Goal: Information Seeking & Learning: Learn about a topic

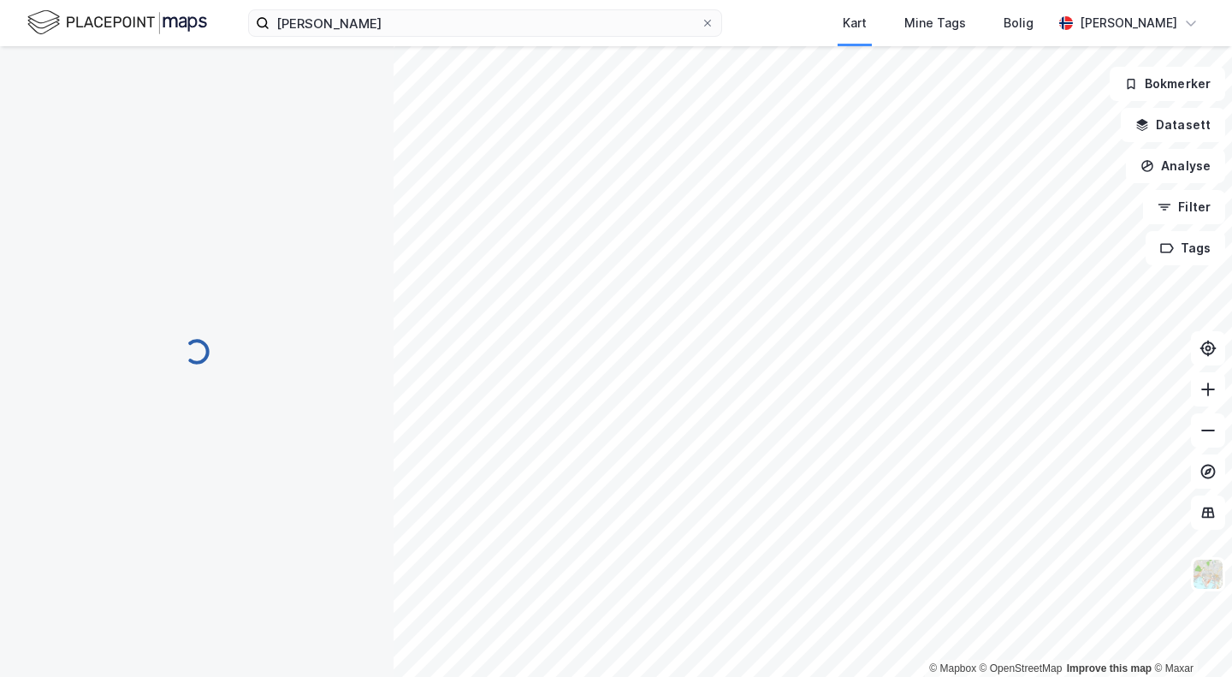
scroll to position [90, 0]
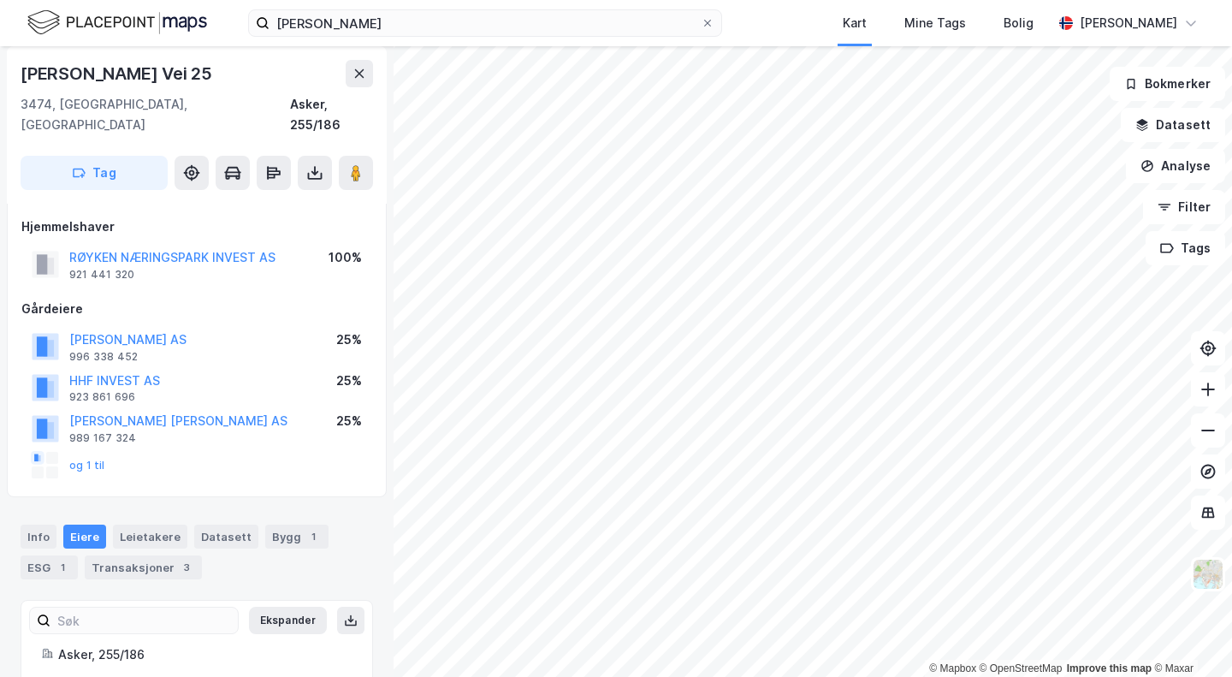
scroll to position [3, 0]
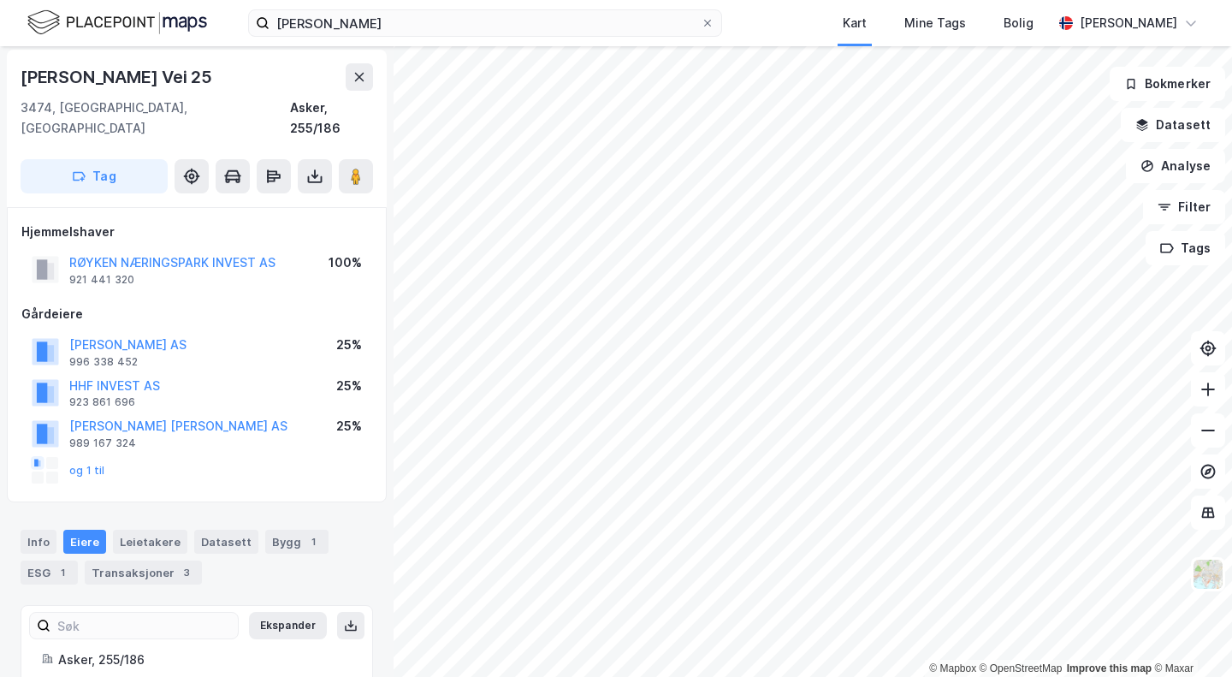
click at [0, 0] on button "RØYKEN NÆRINGSPARK INVEST AS" at bounding box center [0, 0] width 0 height 0
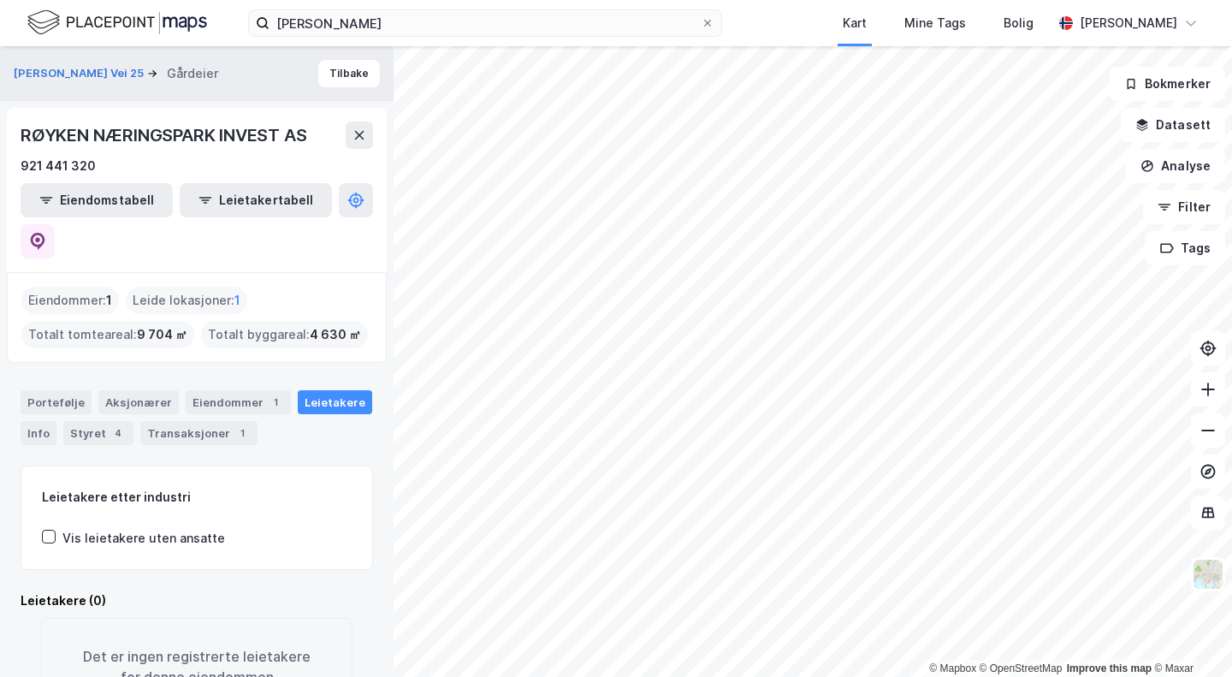
click at [321, 71] on button "Tilbake" at bounding box center [349, 73] width 62 height 27
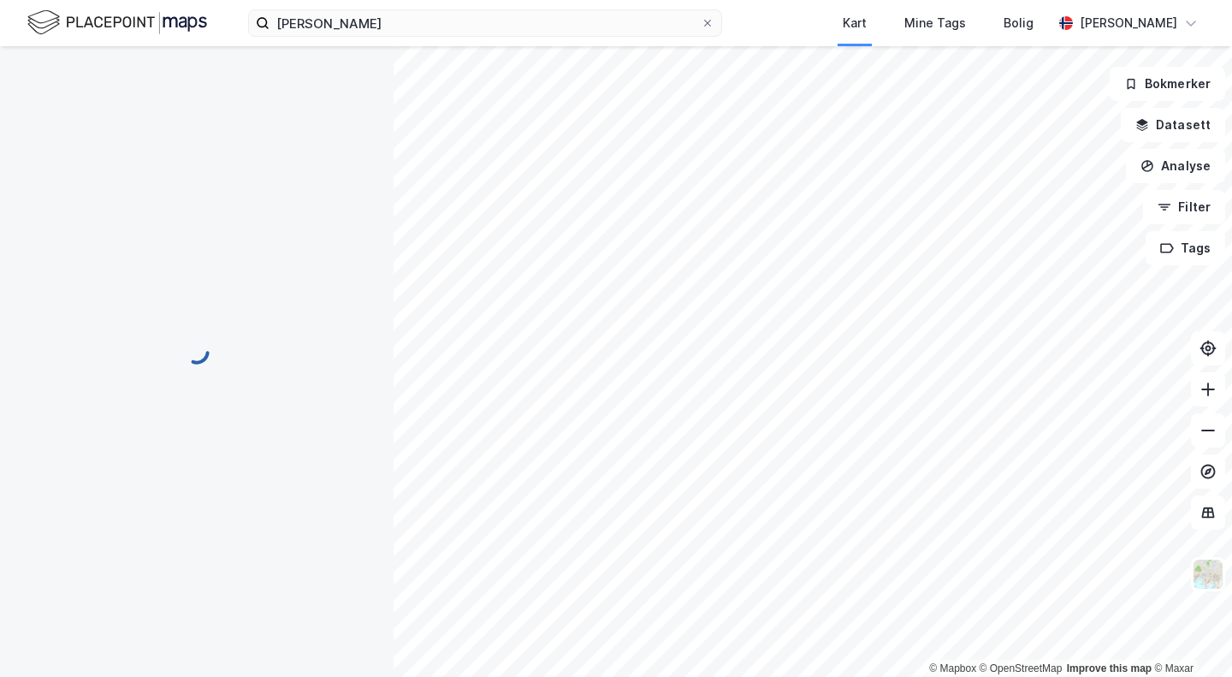
scroll to position [3, 0]
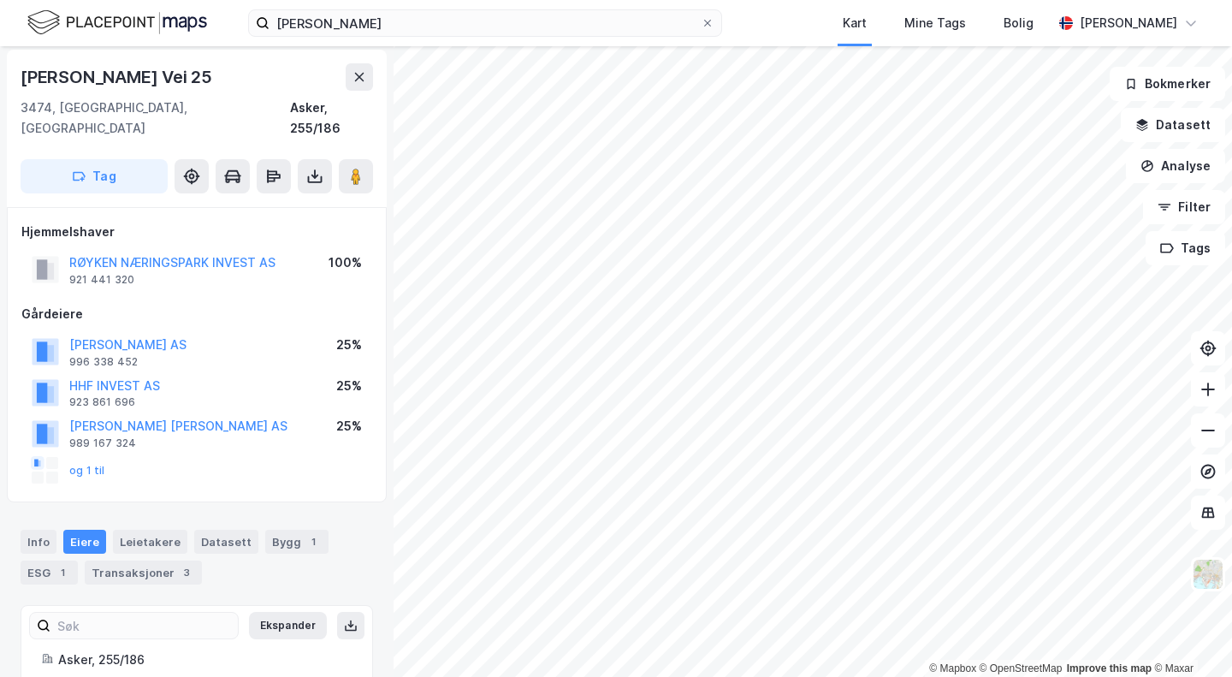
click at [0, 0] on button "og 1 til" at bounding box center [0, 0] width 0 height 0
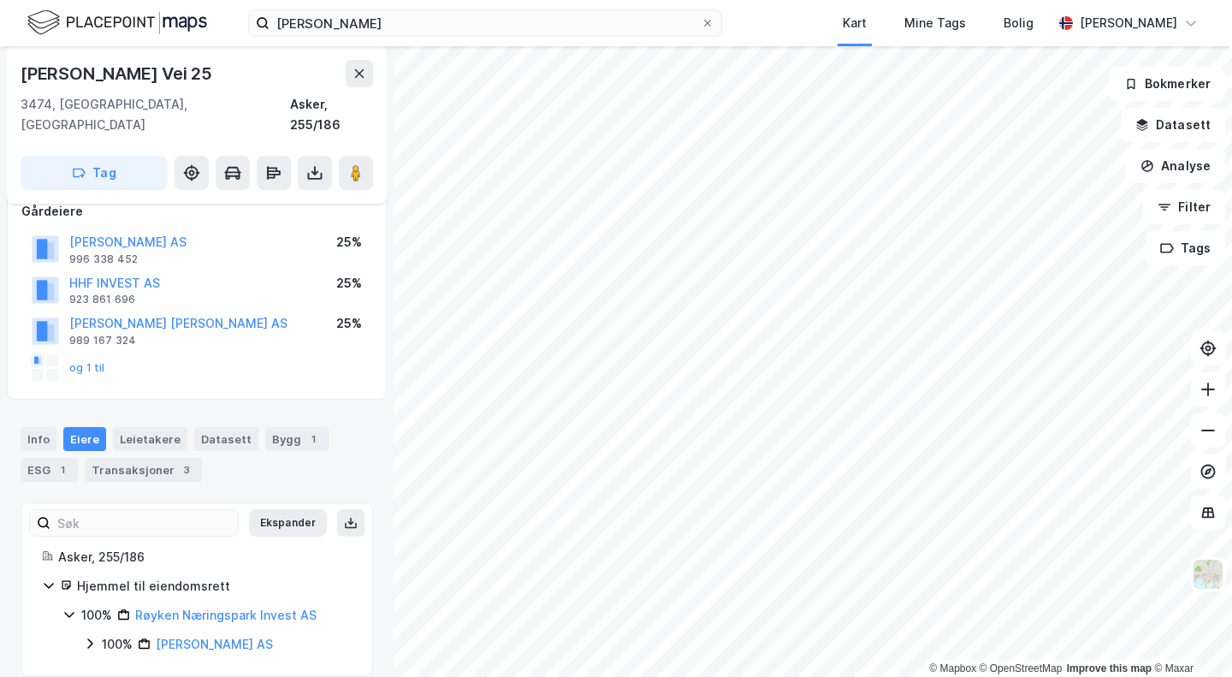
click at [200, 636] on link "[PERSON_NAME] AS" at bounding box center [214, 643] width 117 height 15
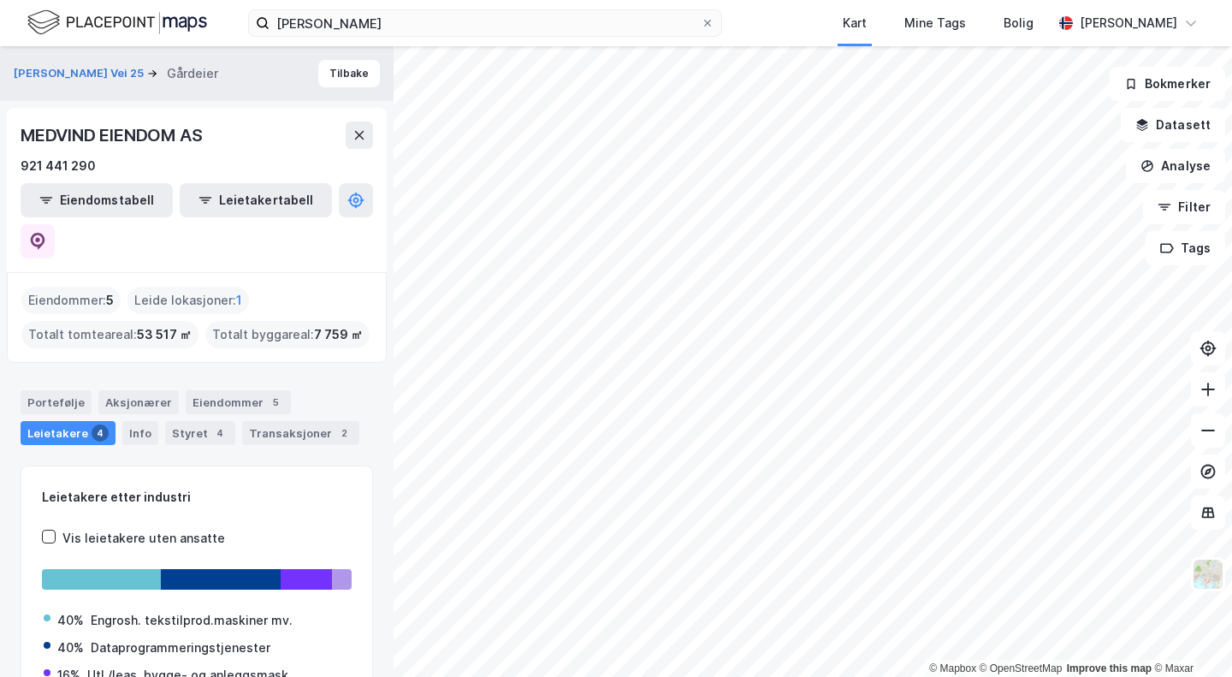
click at [82, 287] on div "Eiendommer : 5" at bounding box center [70, 300] width 99 height 27
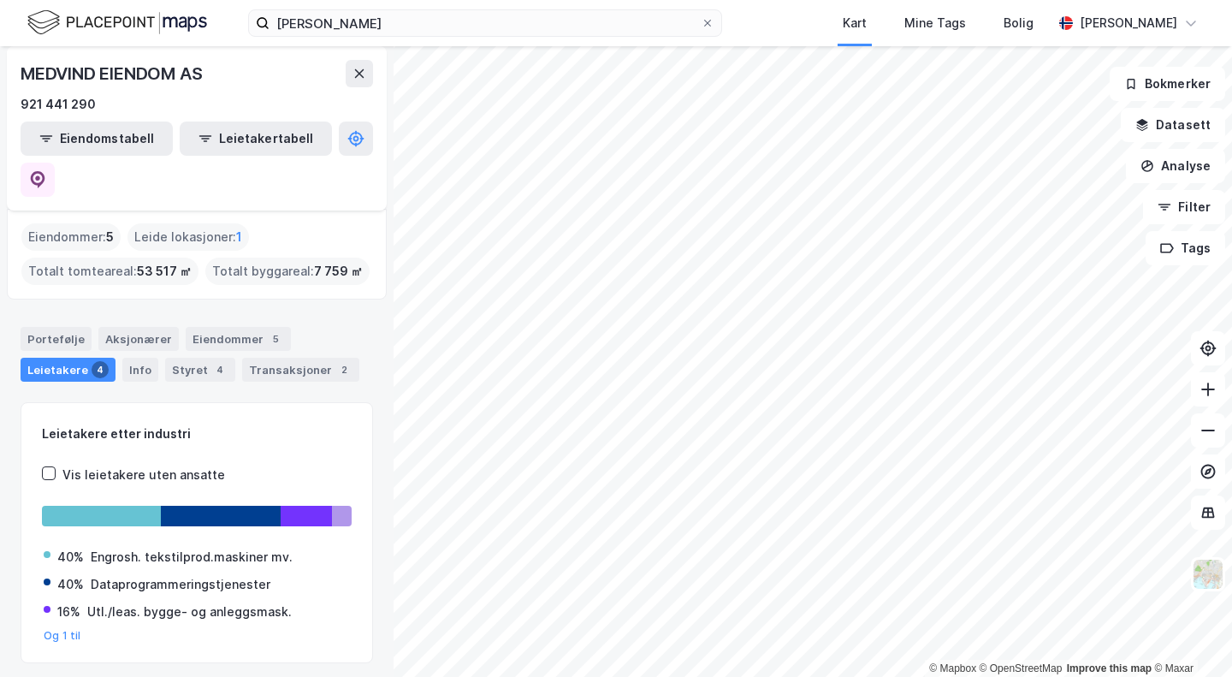
click at [232, 327] on div "Eiendommer 5" at bounding box center [238, 339] width 105 height 24
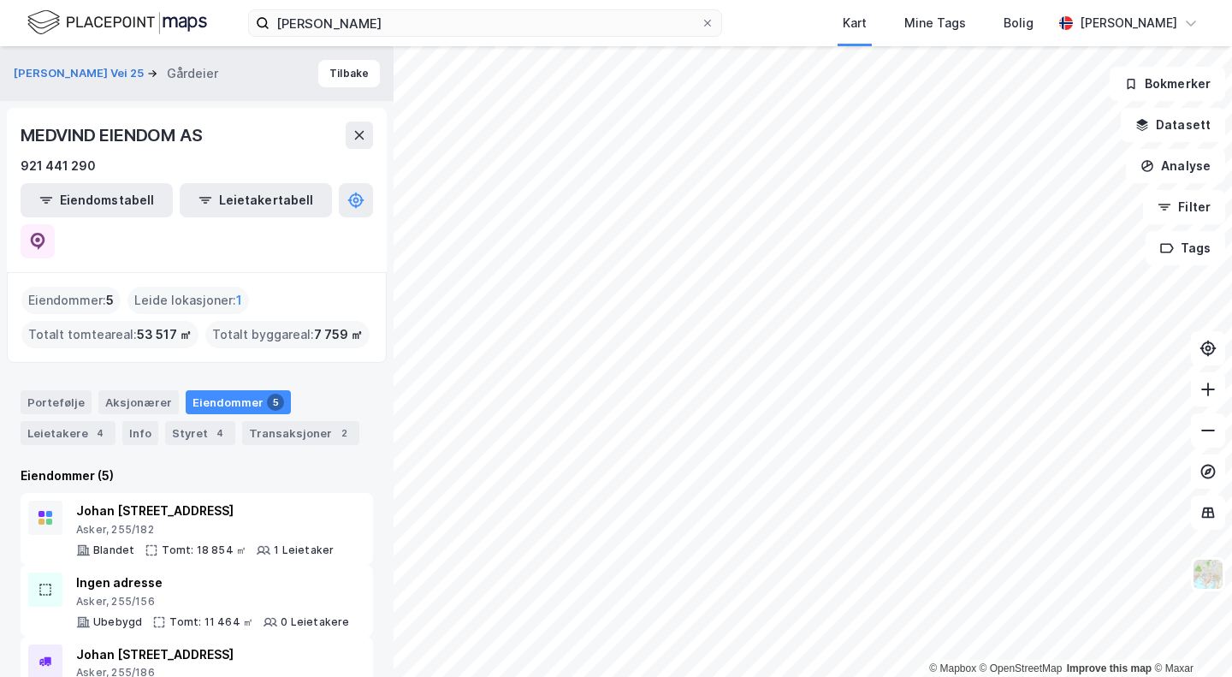
click at [335, 73] on button "Tilbake" at bounding box center [349, 73] width 62 height 27
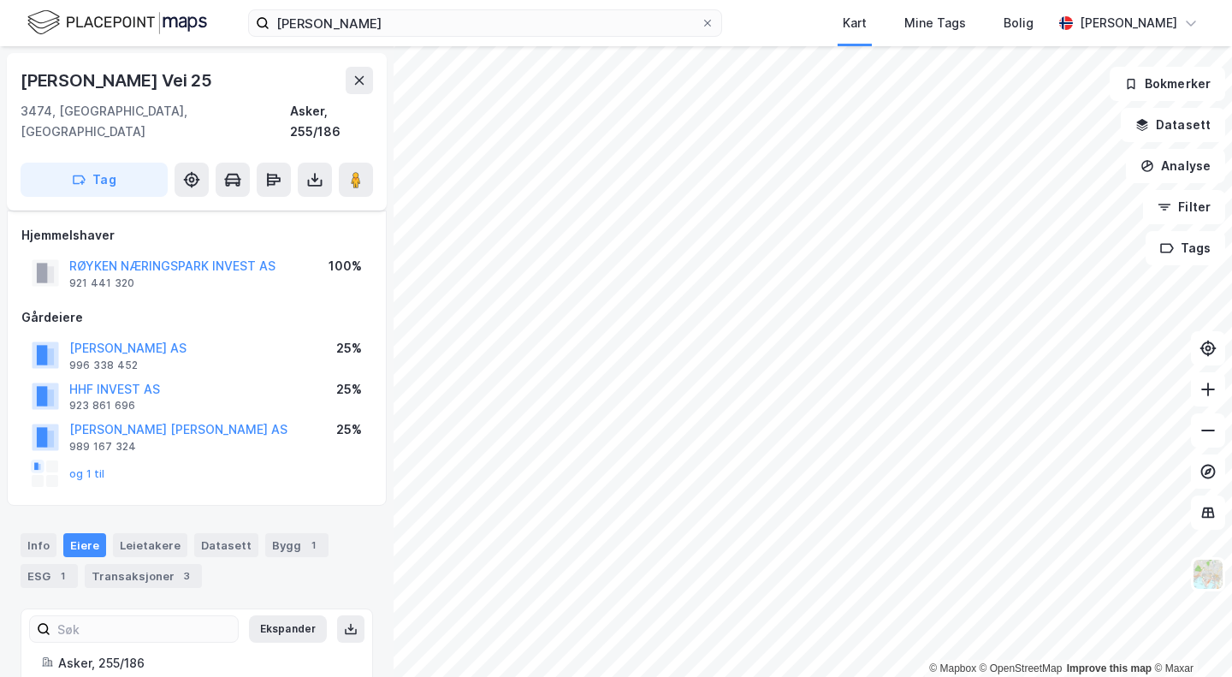
scroll to position [106, 0]
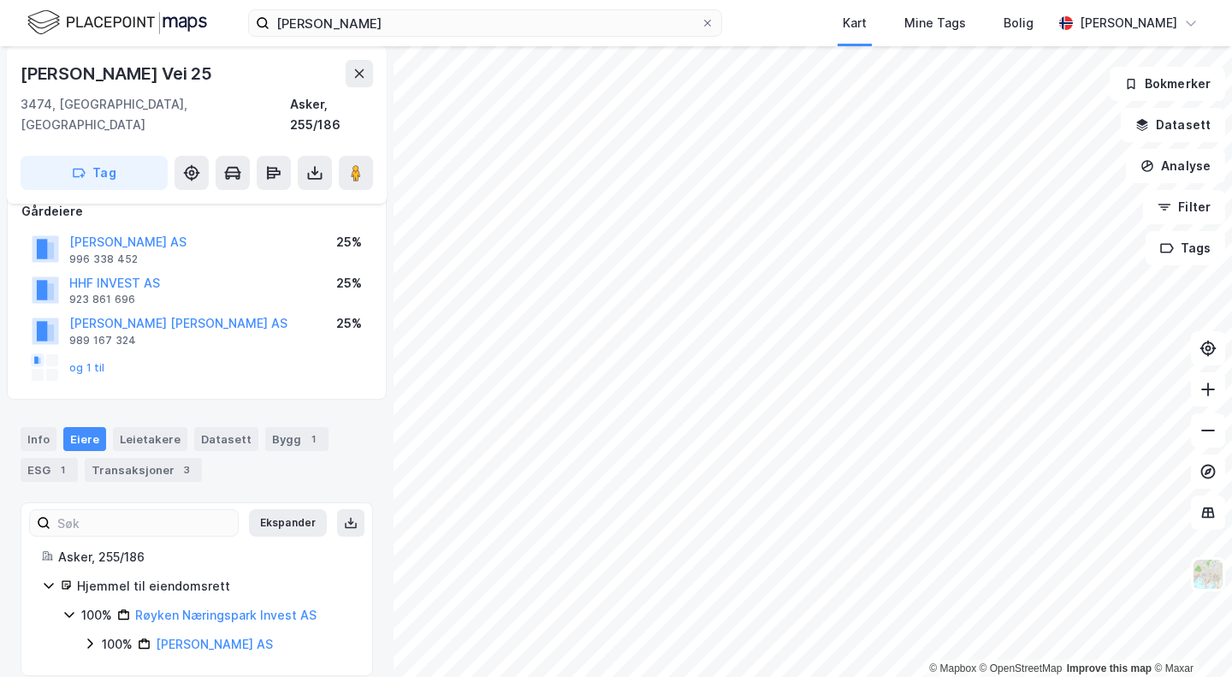
click at [204, 607] on link "Røyken Næringspark Invest AS" at bounding box center [225, 614] width 181 height 15
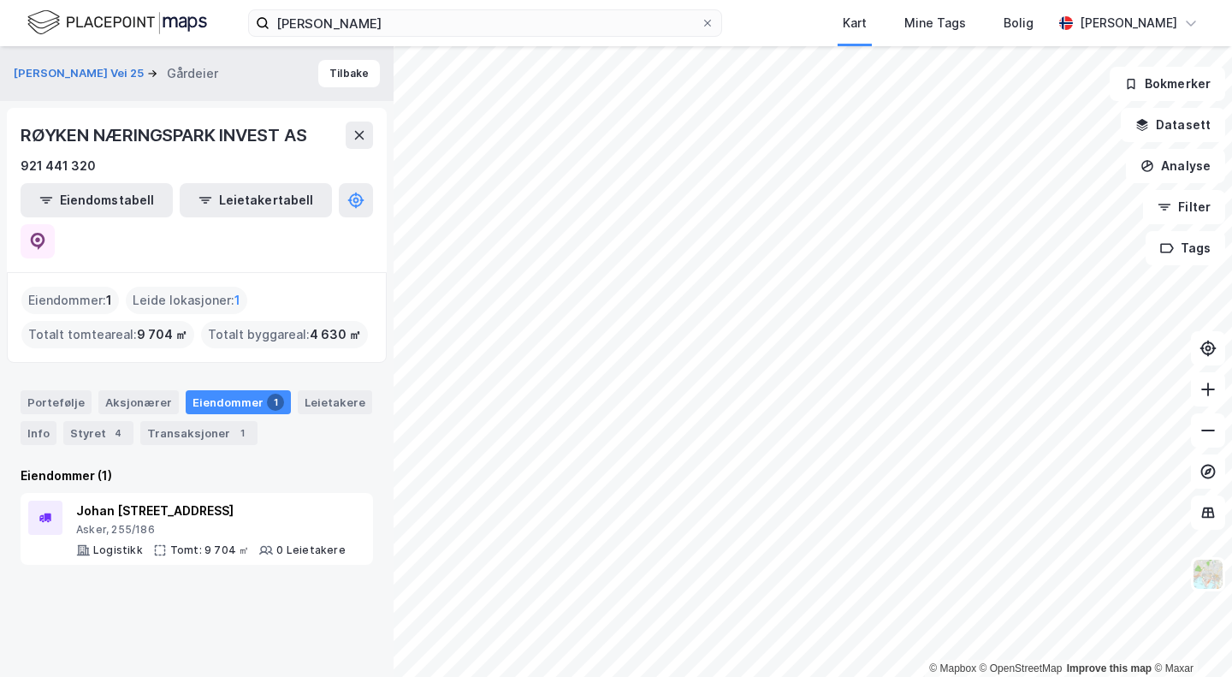
click at [347, 70] on button "Tilbake" at bounding box center [349, 73] width 62 height 27
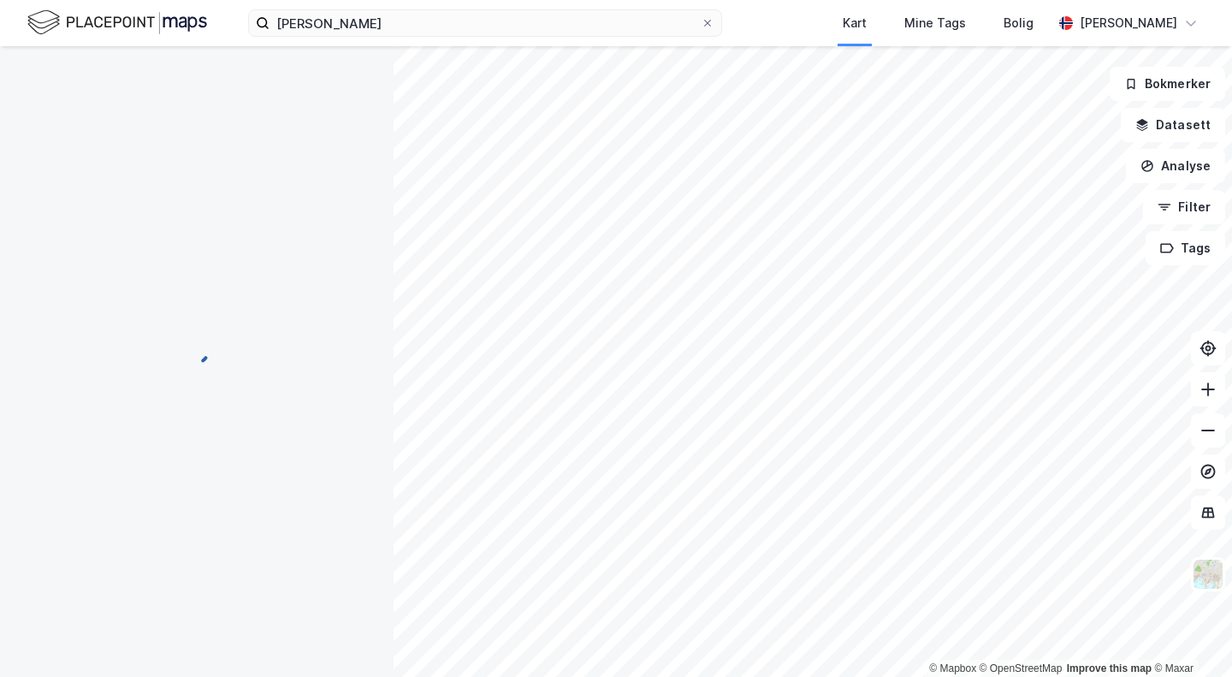
scroll to position [106, 0]
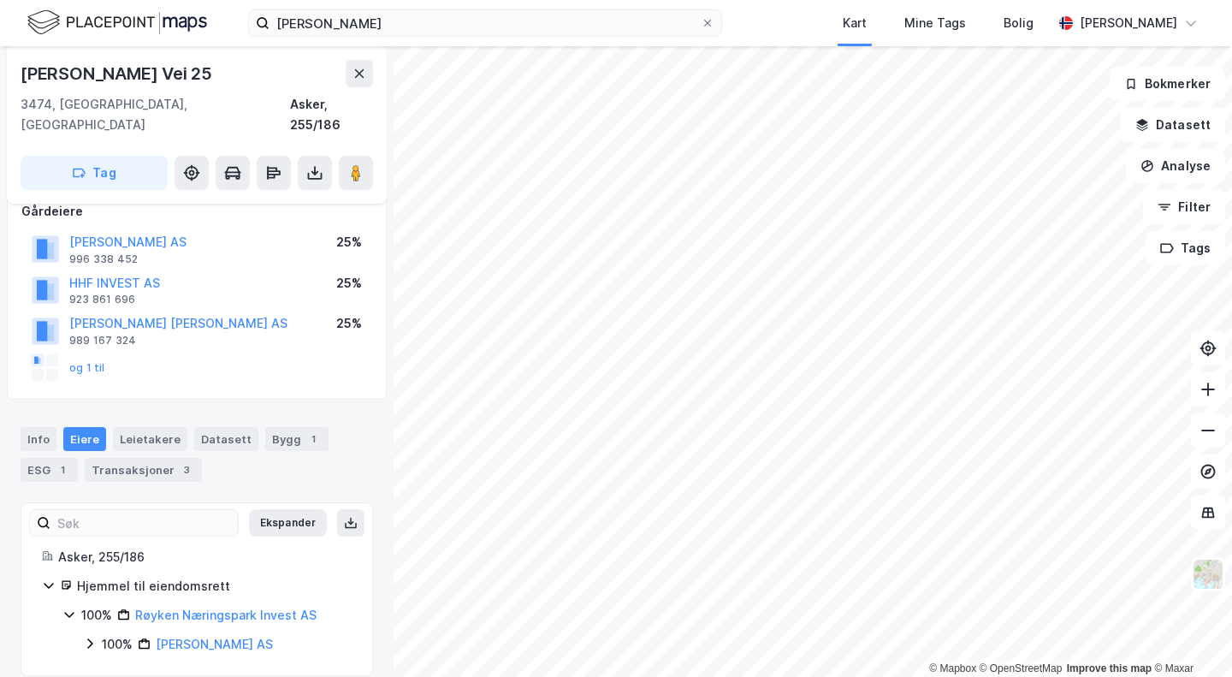
click at [176, 636] on link "[PERSON_NAME] AS" at bounding box center [214, 643] width 117 height 15
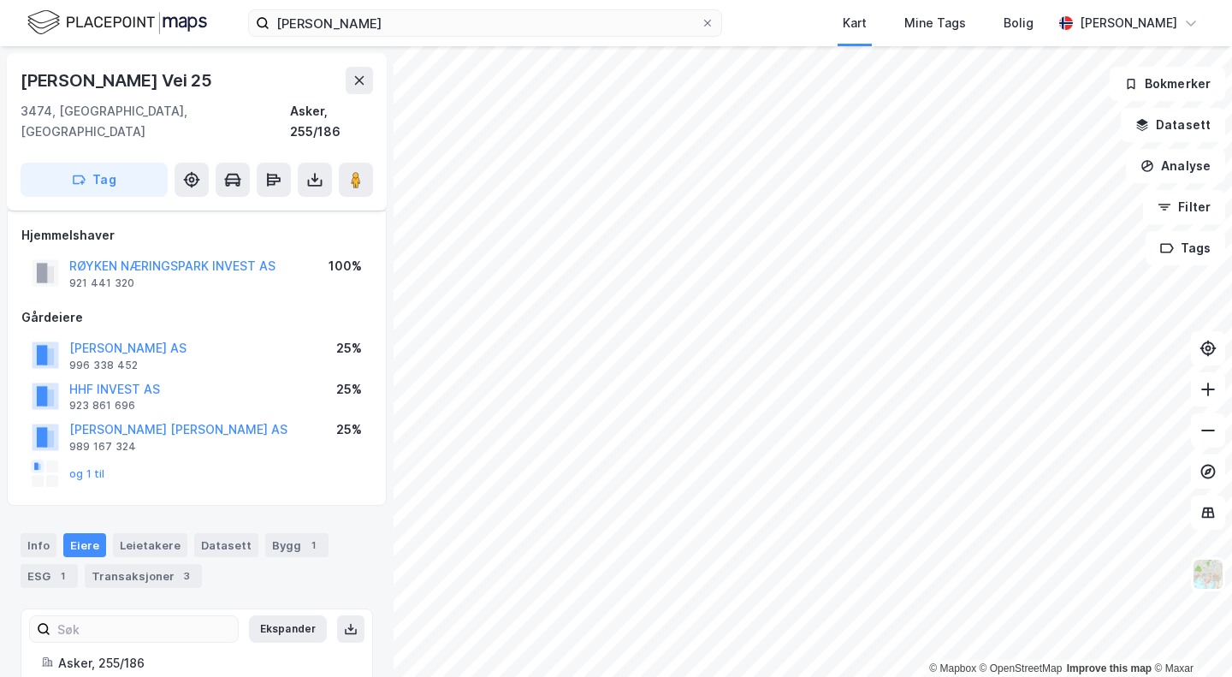
scroll to position [106, 0]
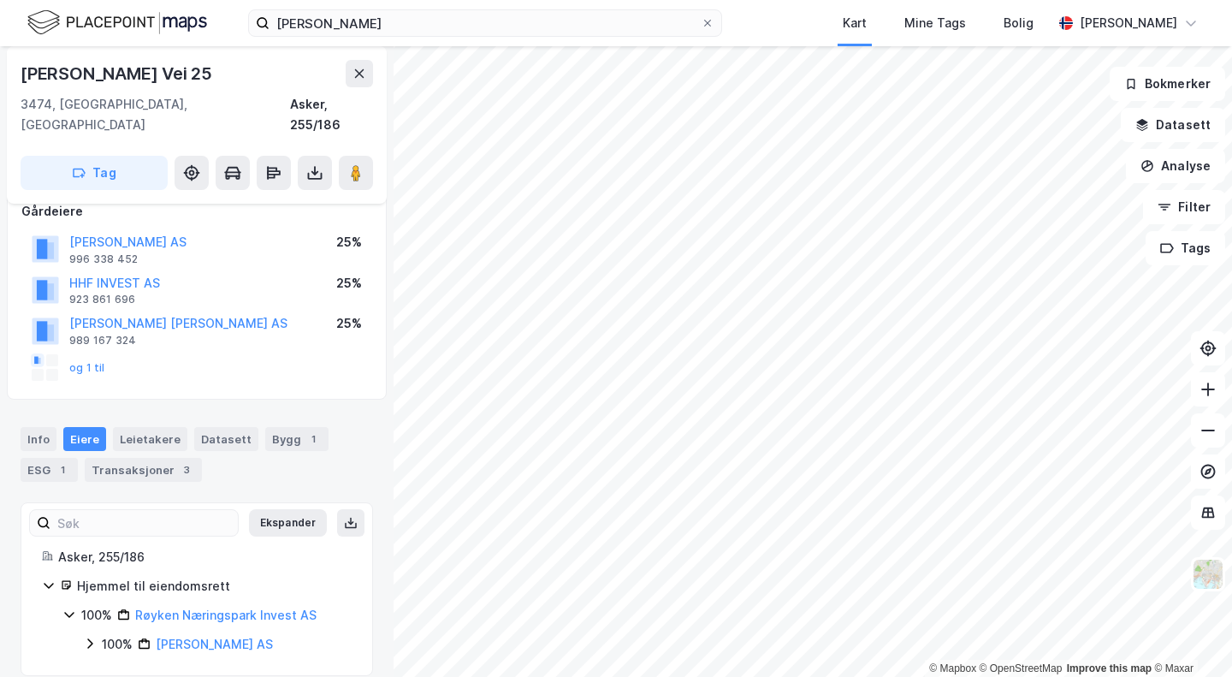
click at [145, 427] on div "Leietakere" at bounding box center [150, 439] width 74 height 24
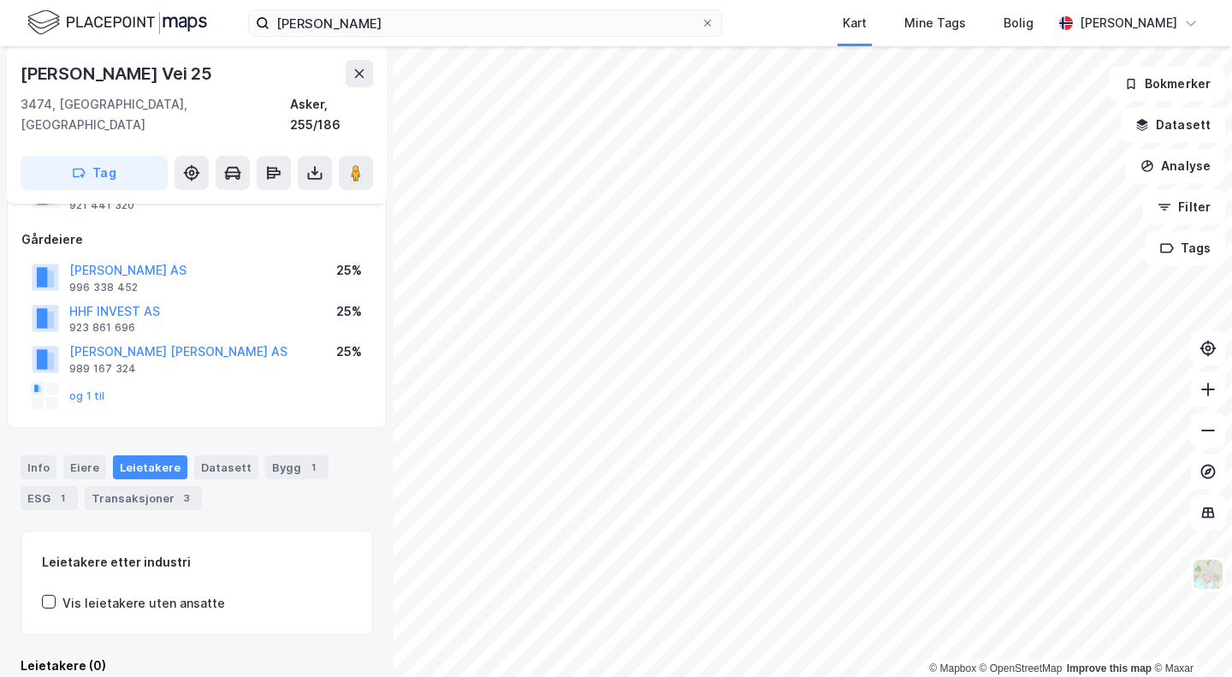
scroll to position [77, 0]
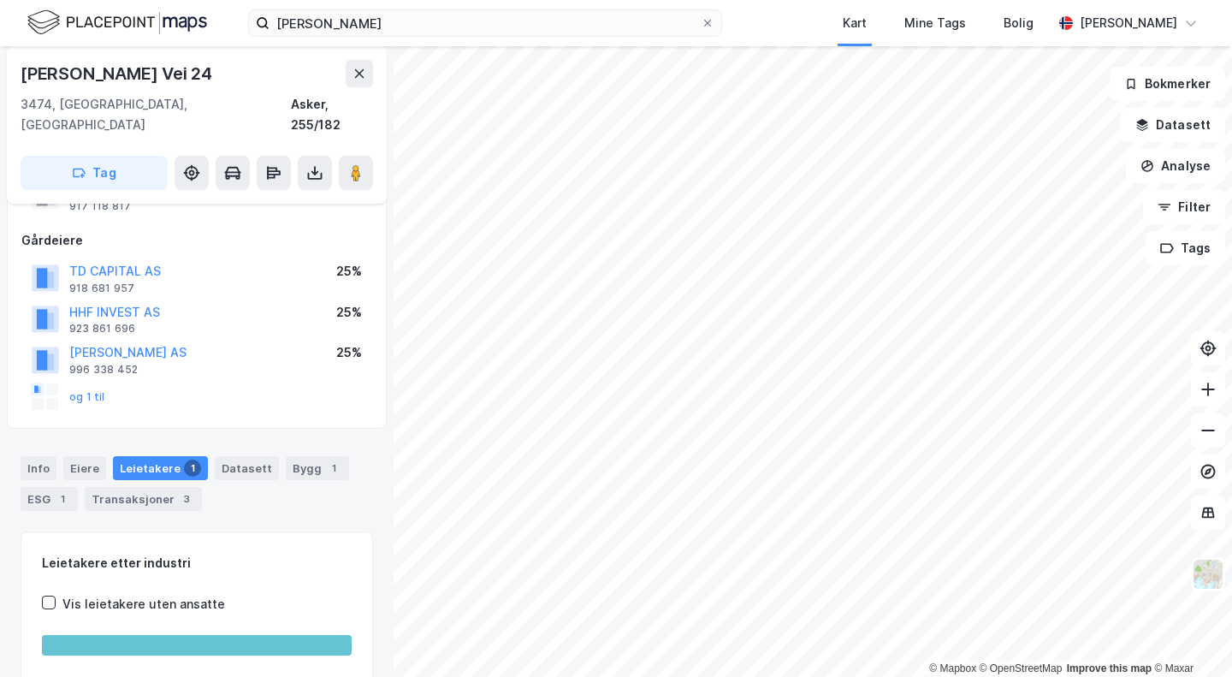
scroll to position [77, 0]
click at [160, 456] on div "Leietakere 1" at bounding box center [160, 468] width 95 height 24
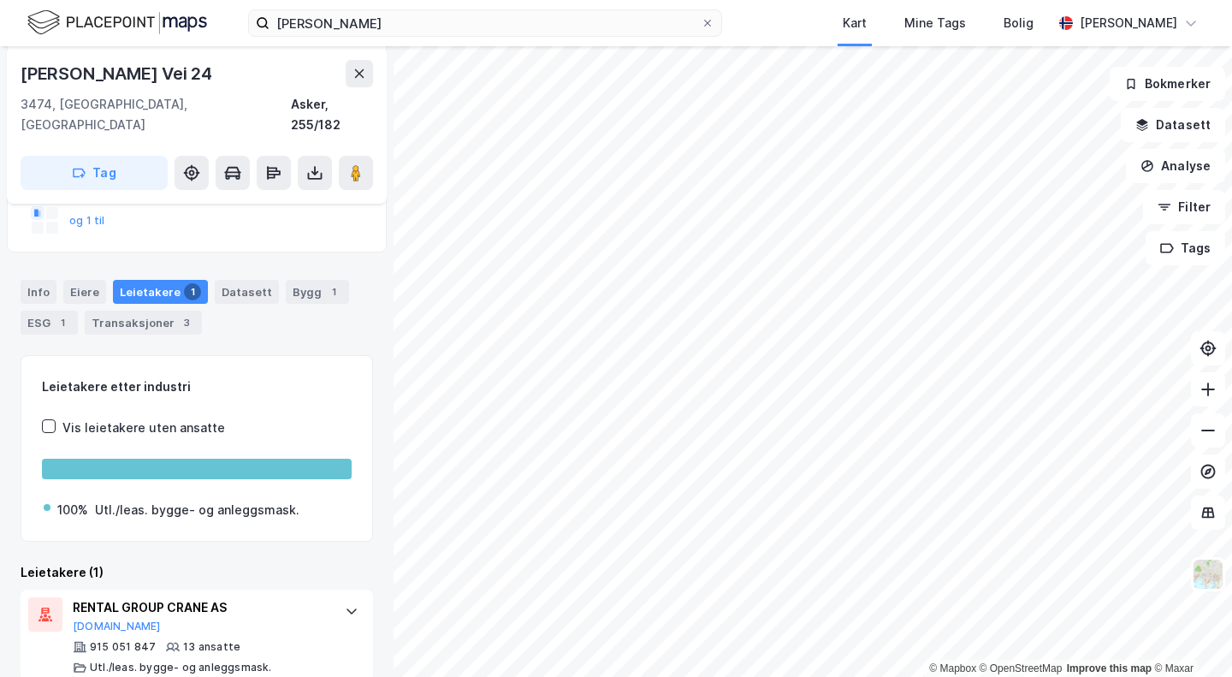
scroll to position [254, 0]
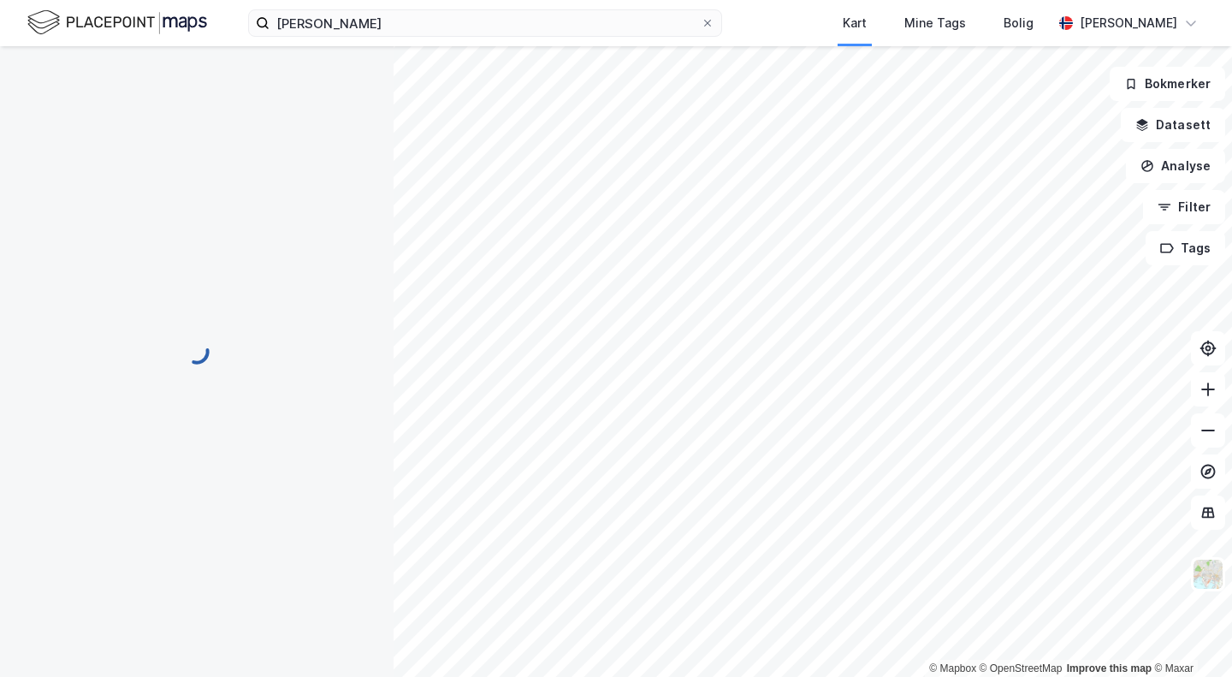
scroll to position [202, 0]
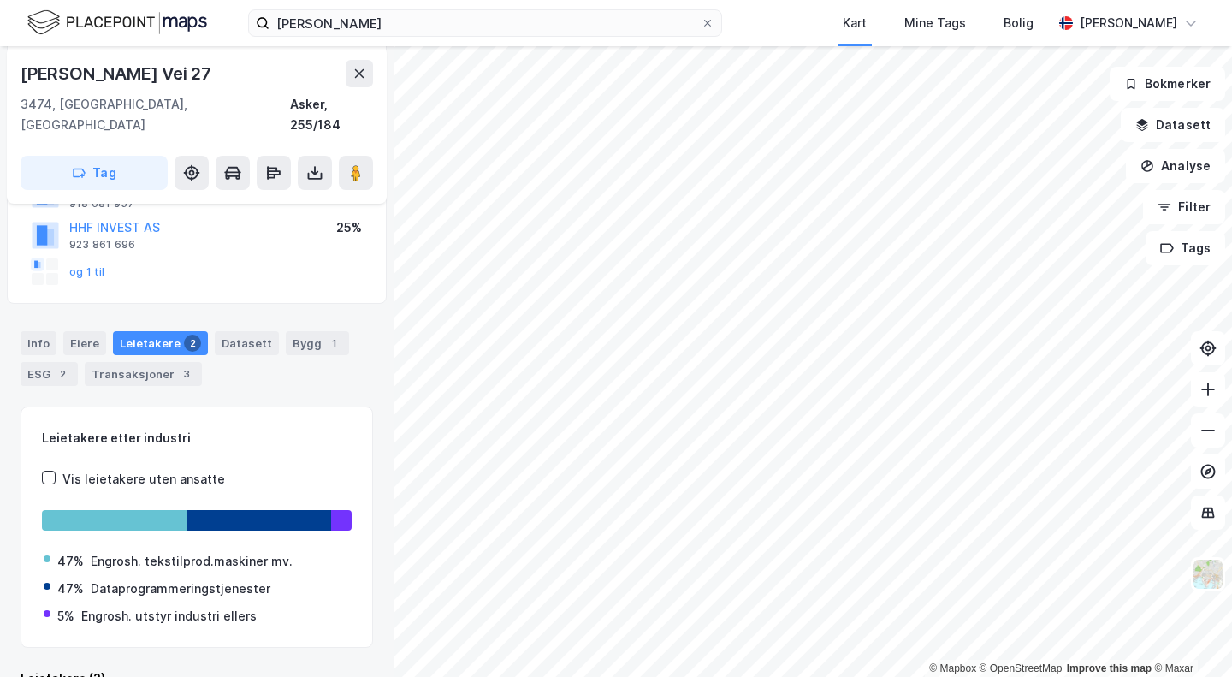
scroll to position [419, 0]
